Goal: Task Accomplishment & Management: Use online tool/utility

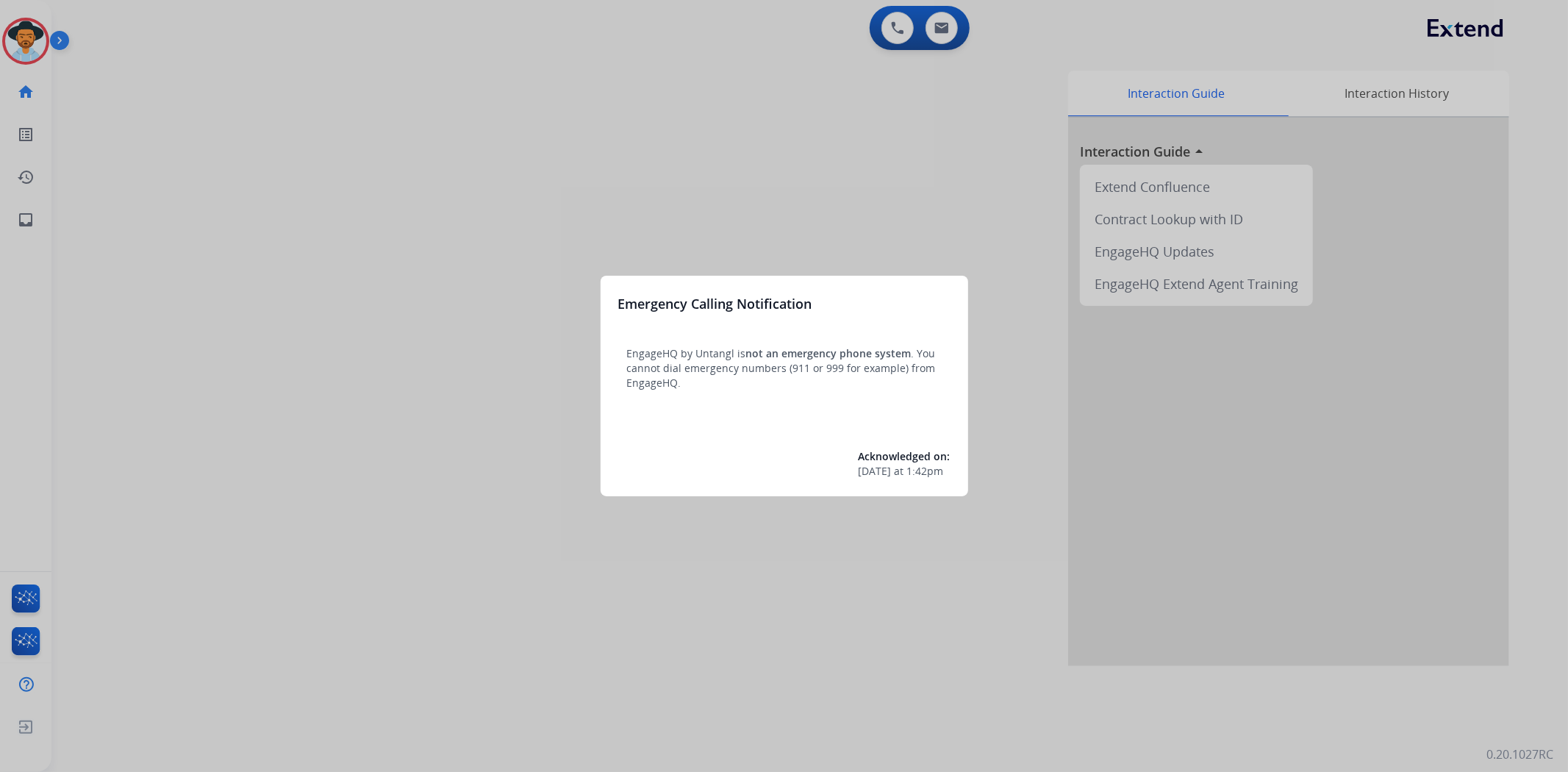
click at [22, 43] on div at bounding box center [784, 386] width 1568 height 772
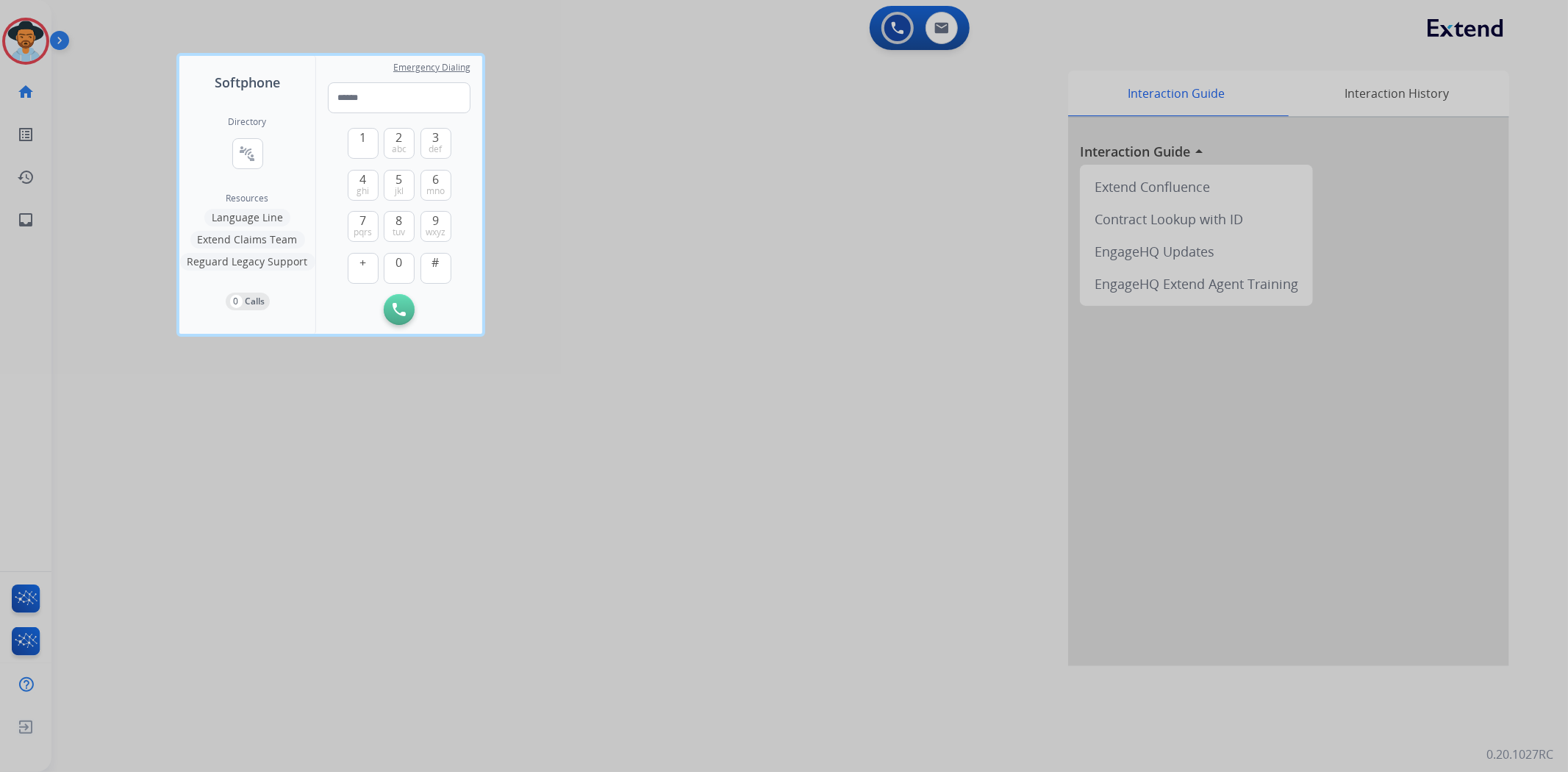
click at [29, 32] on div at bounding box center [784, 386] width 1568 height 772
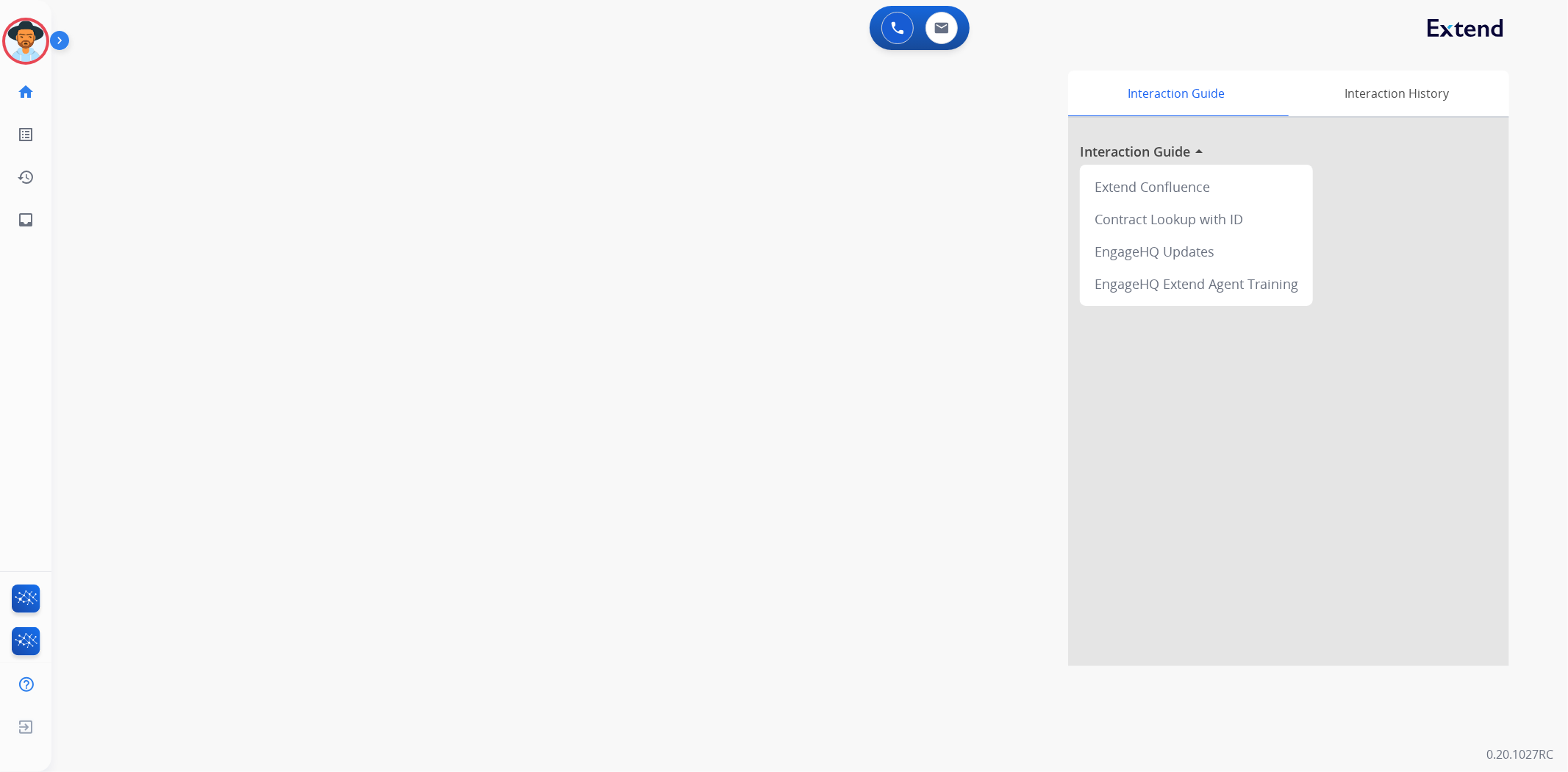
click at [29, 32] on img at bounding box center [25, 41] width 41 height 41
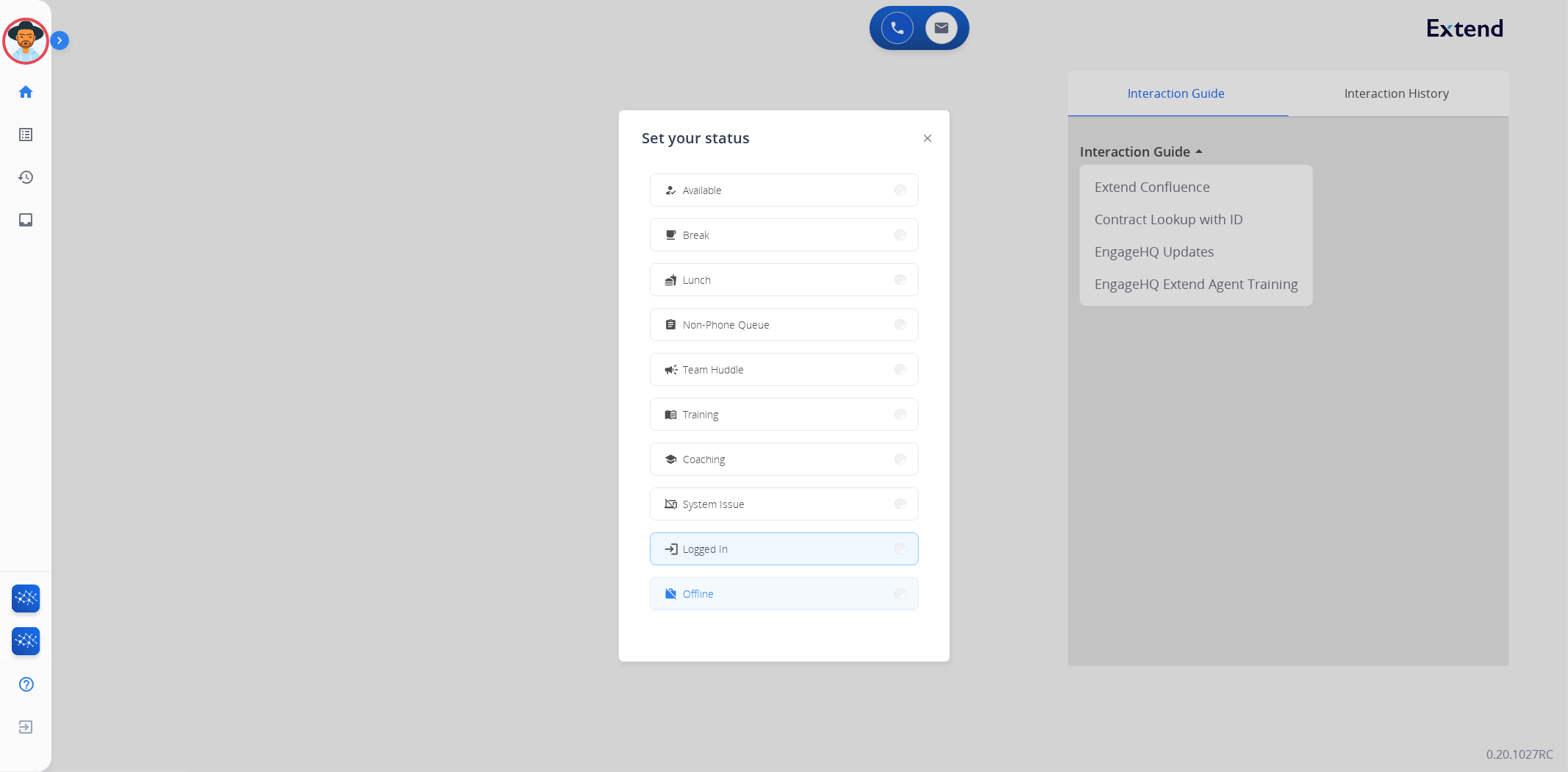
click at [698, 582] on button "work_off Offline" at bounding box center [784, 593] width 267 height 32
